Goal: Task Accomplishment & Management: Manage account settings

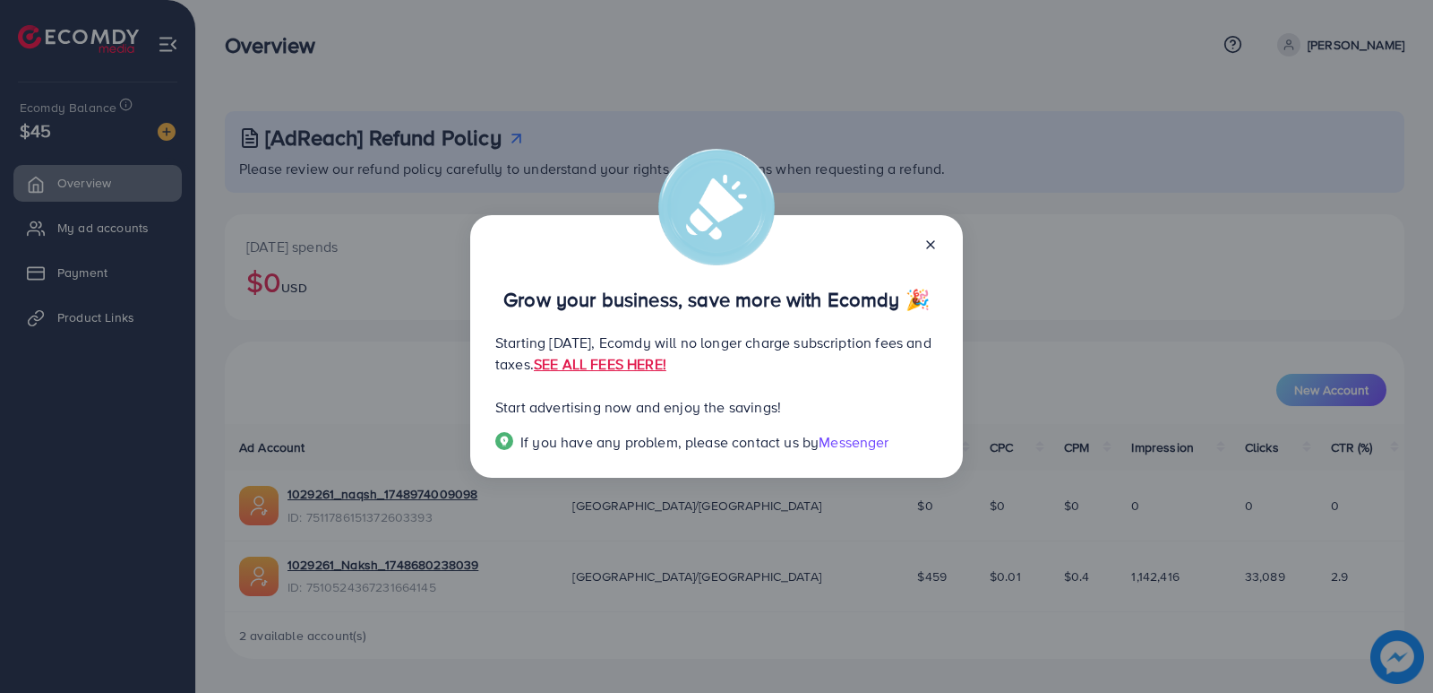
click at [930, 240] on icon at bounding box center [931, 244] width 14 height 14
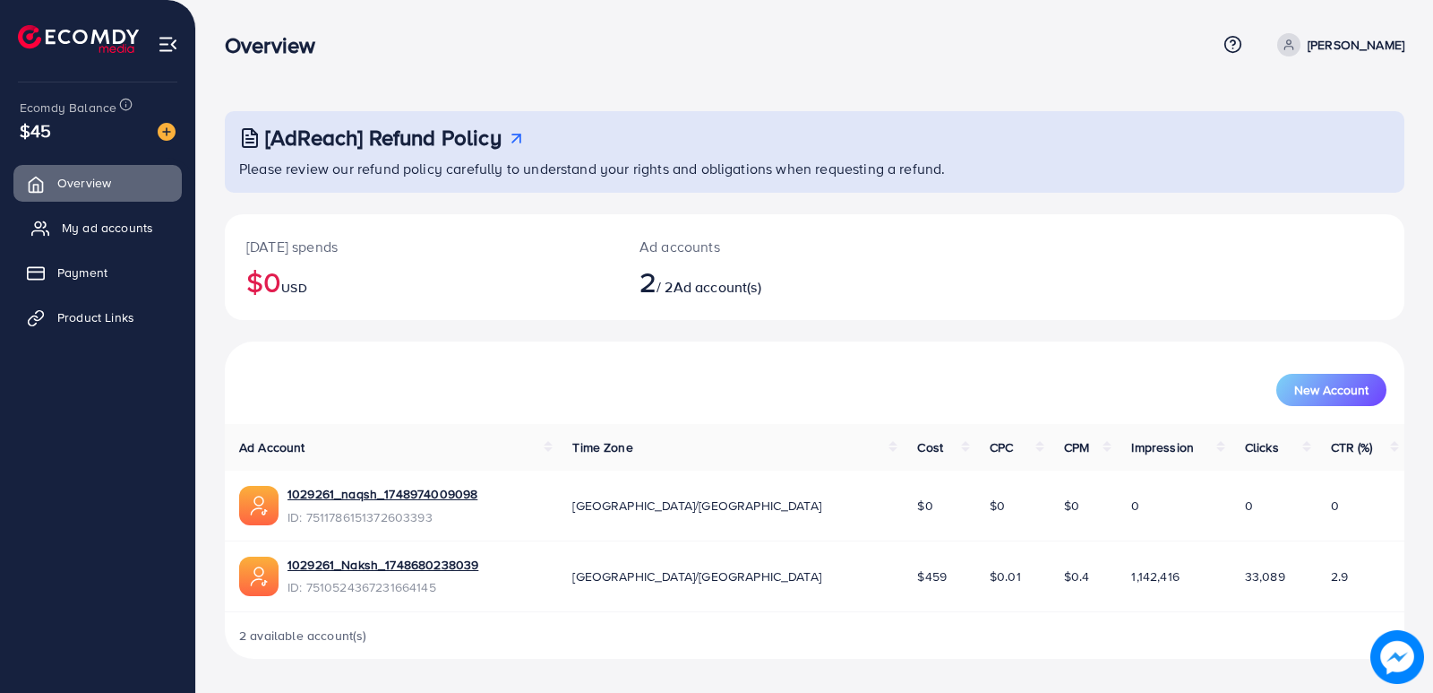
click at [66, 228] on span "My ad accounts" at bounding box center [107, 228] width 91 height 18
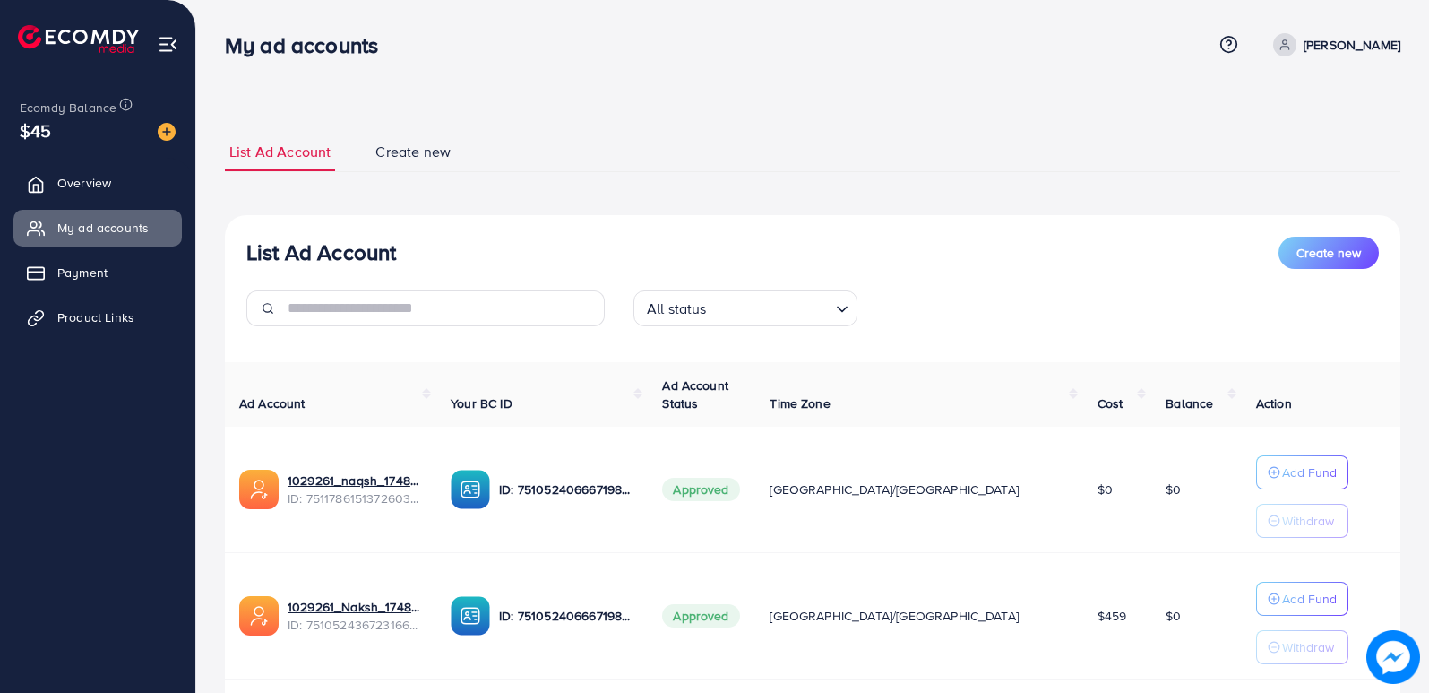
click at [422, 596] on div "1029261_Naksh_1748680238039 ID: 7510524367231664145" at bounding box center [330, 615] width 183 height 39
click at [403, 601] on link "1029261_Naksh_1748680238039" at bounding box center [355, 607] width 134 height 18
click at [311, 605] on link "1029261_Naksh_1748680238039" at bounding box center [355, 607] width 134 height 18
click at [323, 607] on link "1029261_Naksh_1748680238039" at bounding box center [355, 607] width 134 height 18
